Goal: Information Seeking & Learning: Learn about a topic

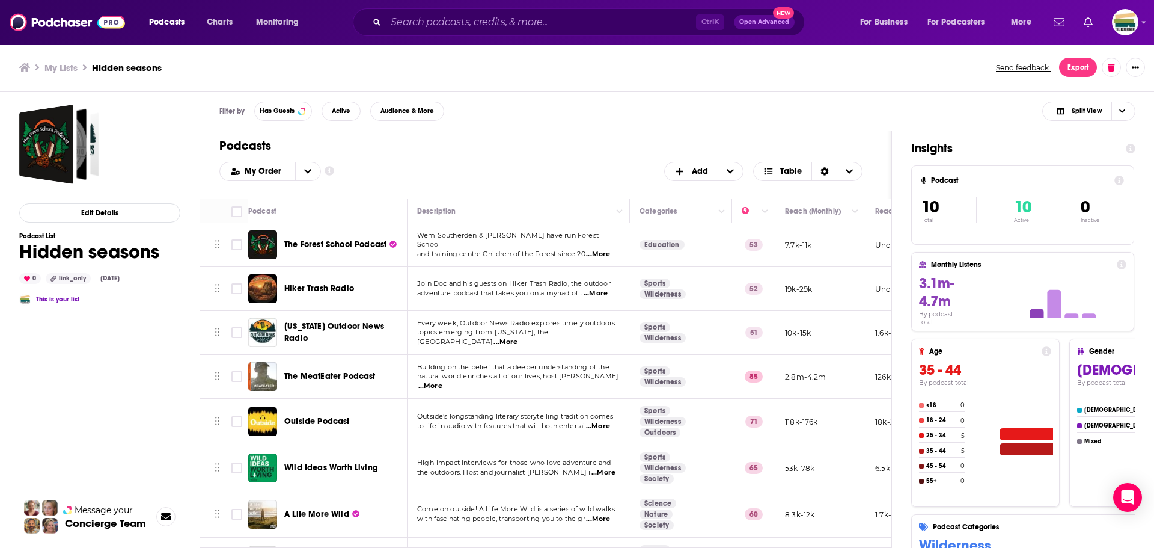
click at [301, 171] on button "open menu" at bounding box center [307, 171] width 25 height 18
click at [288, 224] on div "Power Score" at bounding box center [270, 231] width 102 height 20
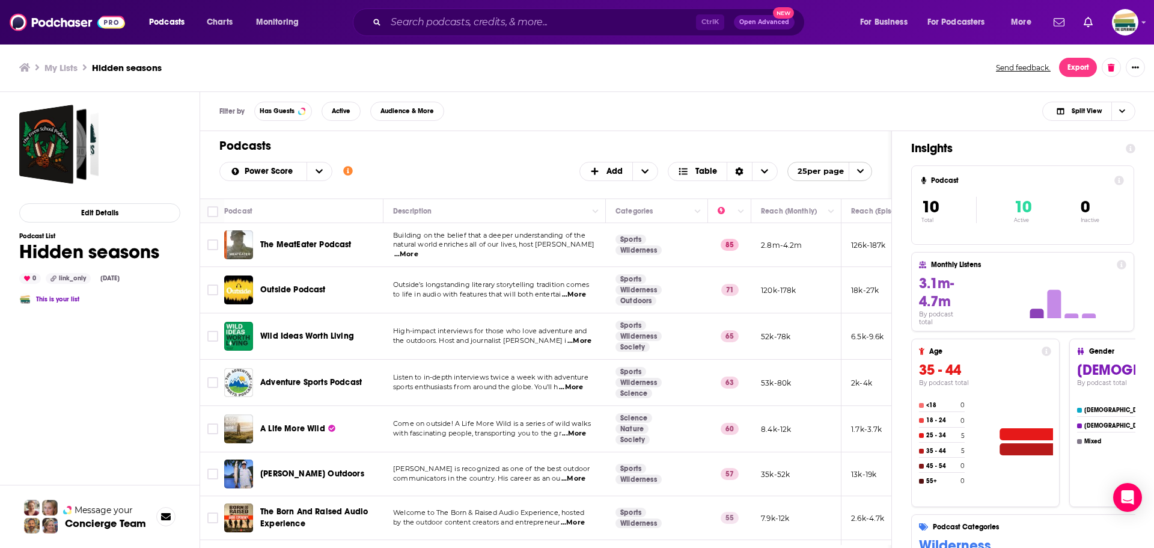
click at [438, 296] on span "to life in audio with features that will both entertai" at bounding box center [477, 294] width 168 height 8
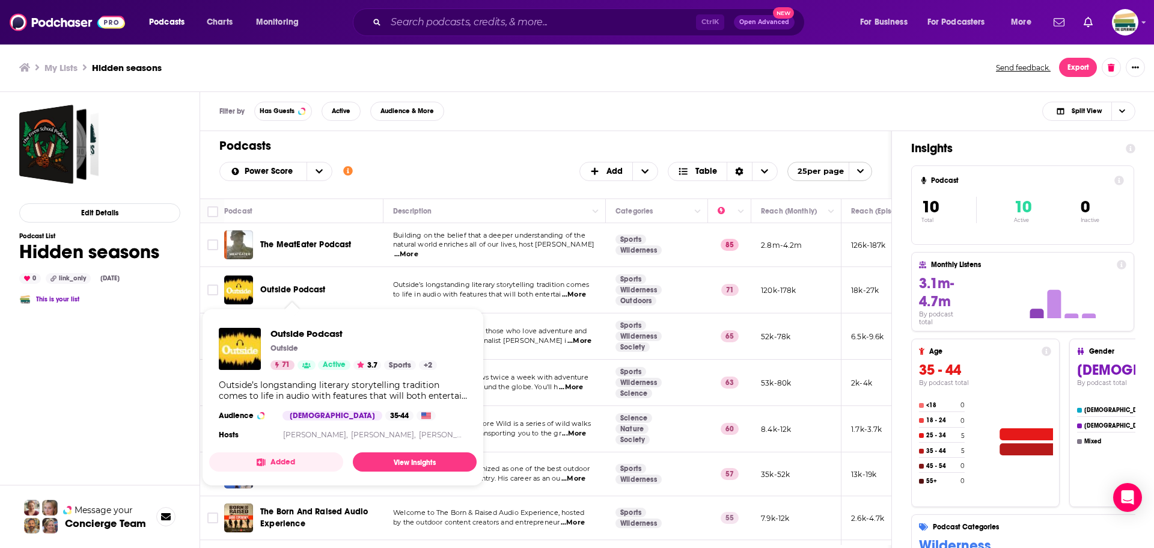
click at [300, 288] on span "Outside Podcast" at bounding box center [293, 289] width 66 height 10
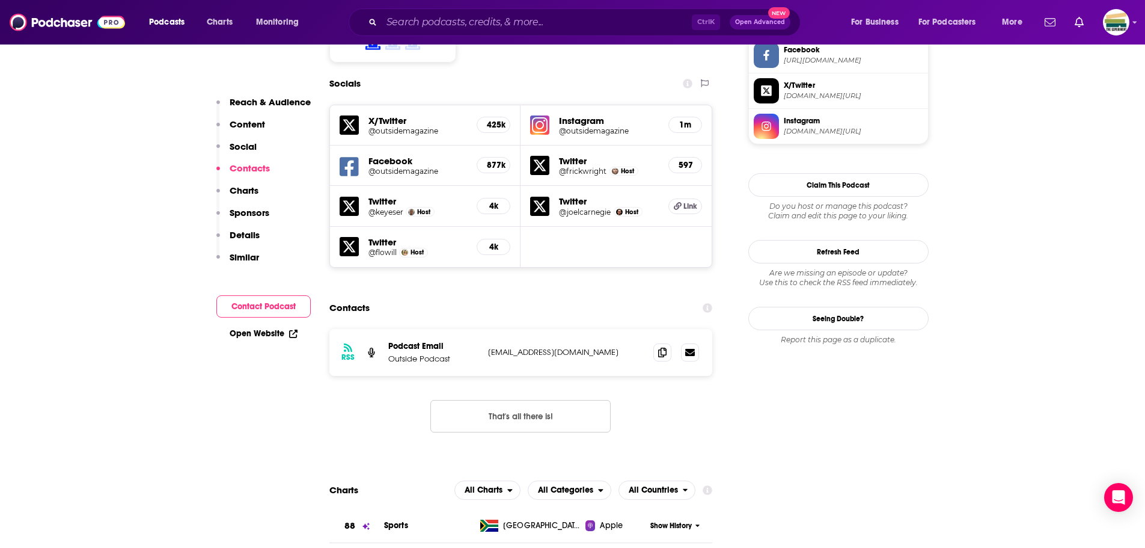
scroll to position [1082, 0]
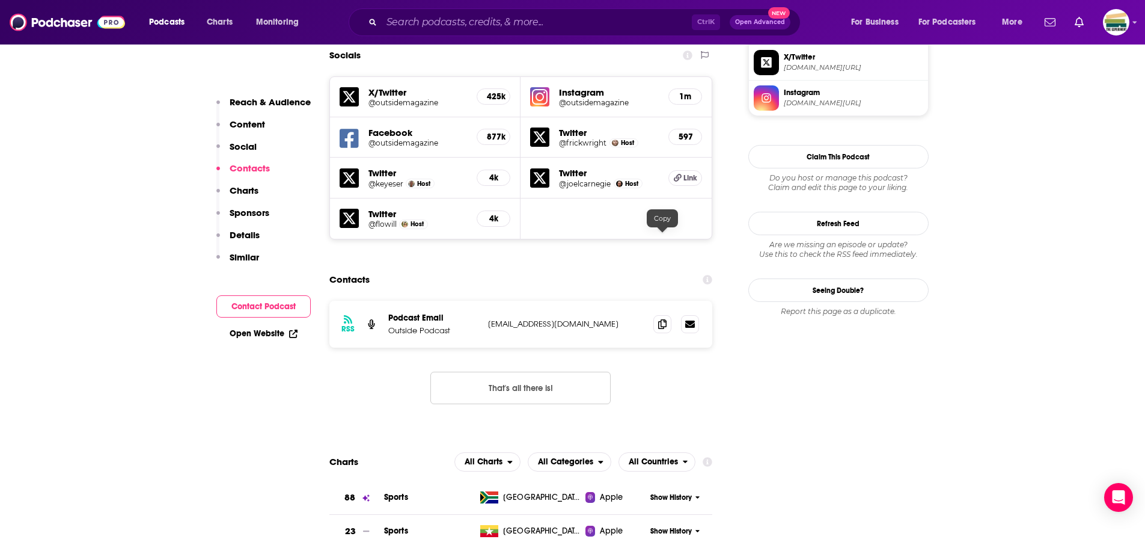
click at [659, 319] on icon at bounding box center [662, 324] width 8 height 10
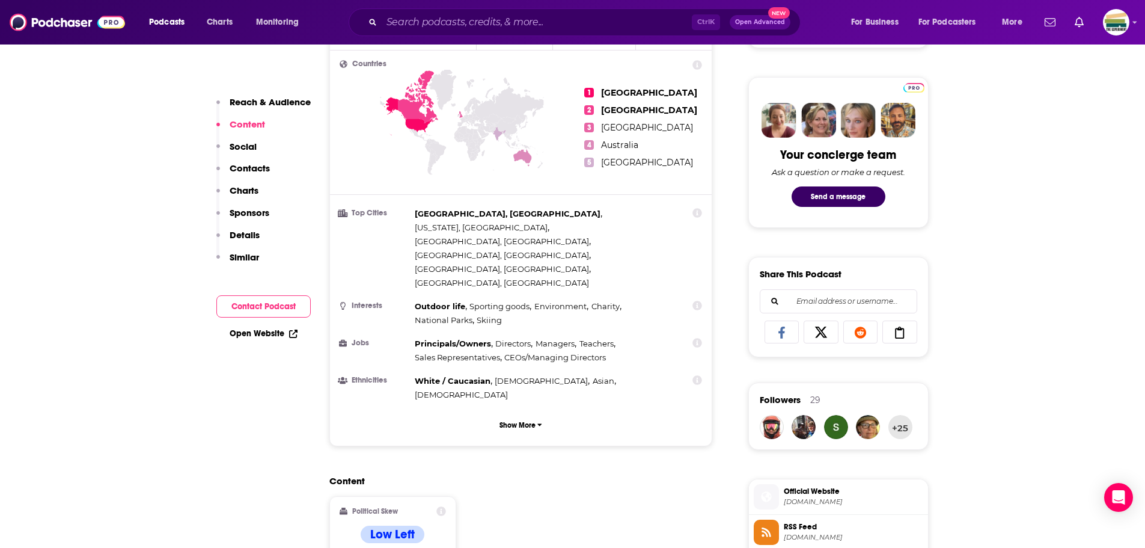
scroll to position [541, 0]
click at [626, 475] on div "Content Political Skew Low Left" at bounding box center [520, 529] width 383 height 109
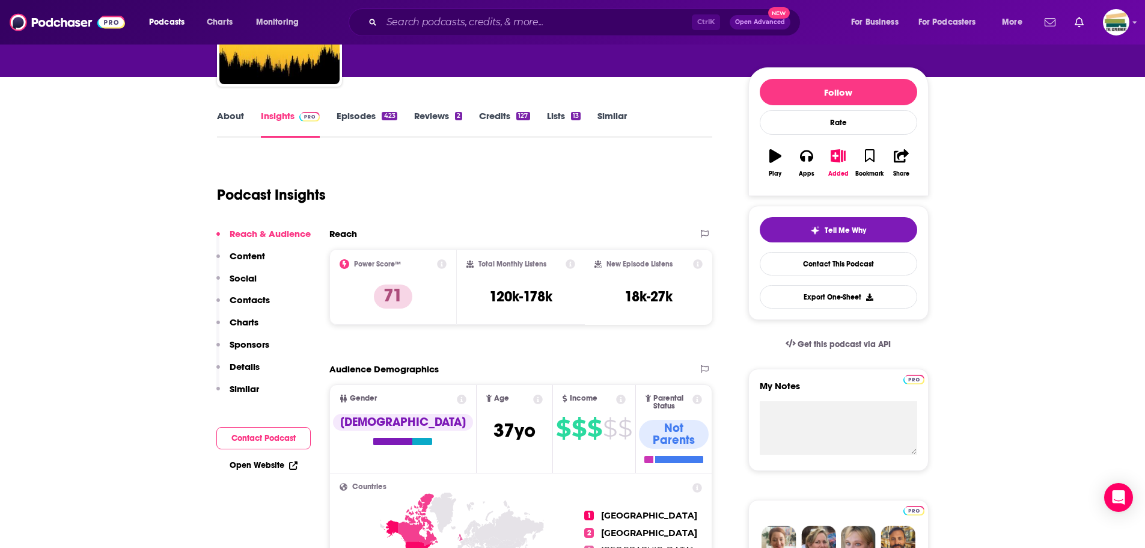
scroll to position [60, 0]
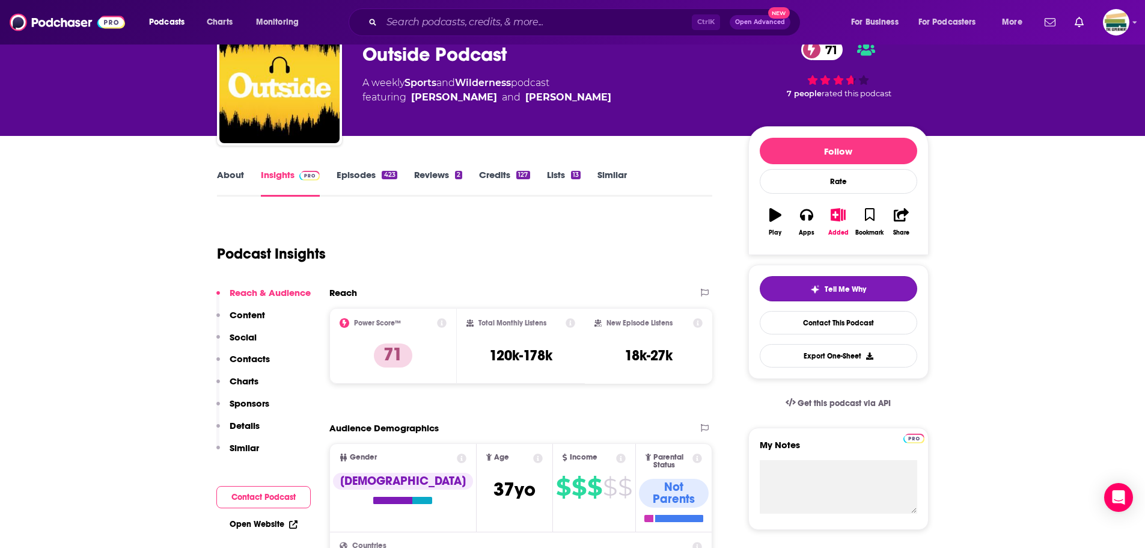
click at [867, 281] on button "Tell Me Why" at bounding box center [838, 288] width 157 height 25
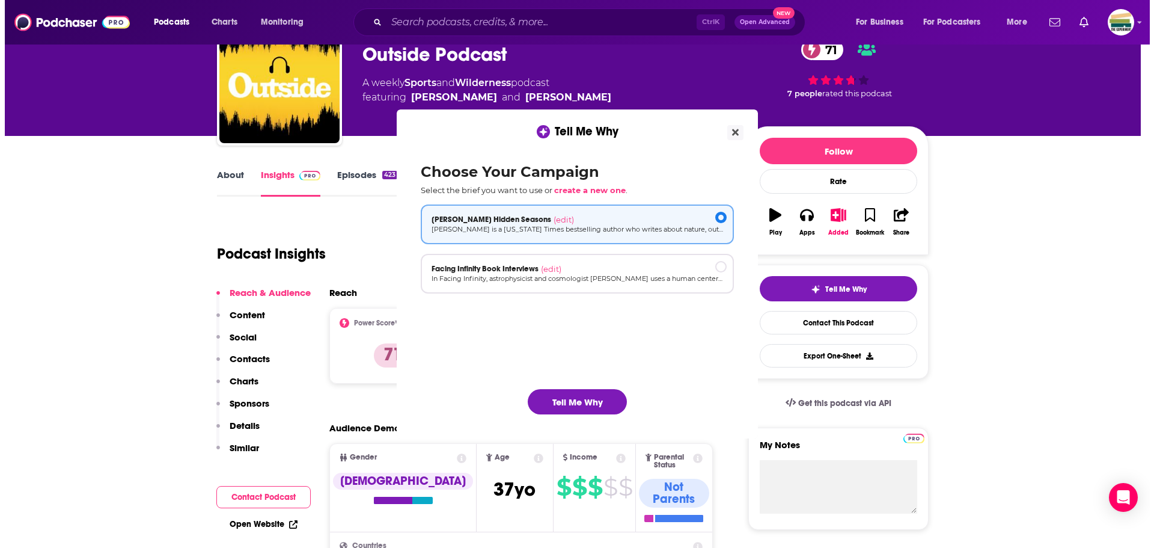
scroll to position [0, 0]
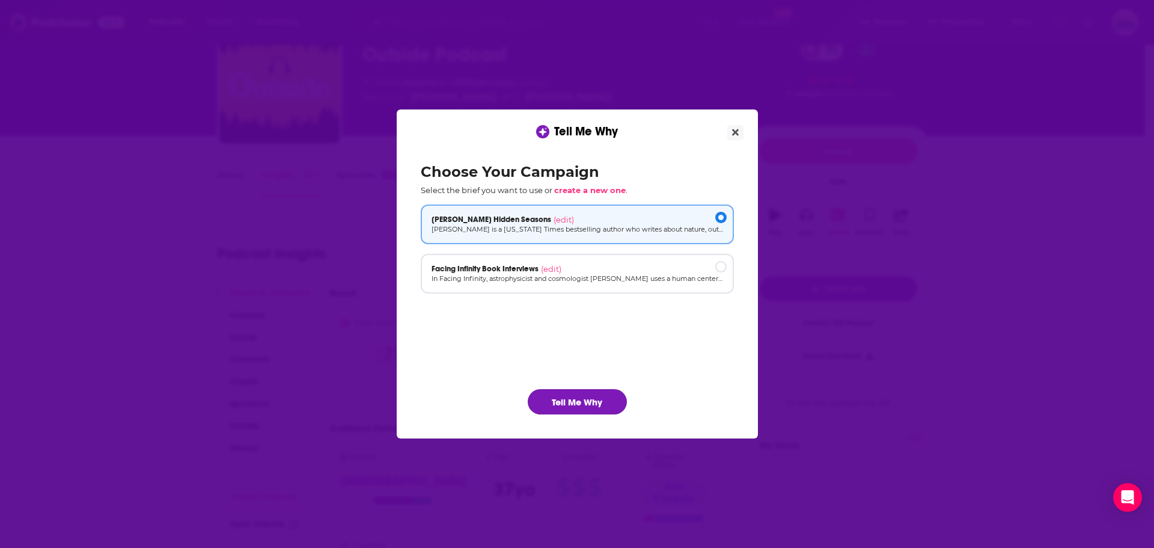
click at [591, 395] on button "Tell Me Why" at bounding box center [577, 401] width 99 height 25
